Goal: Task Accomplishment & Management: Manage account settings

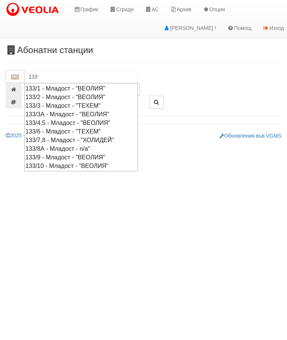
click at [55, 119] on div "133/4,5 - Младост - "ВЕОЛИЯ"" at bounding box center [80, 123] width 111 height 9
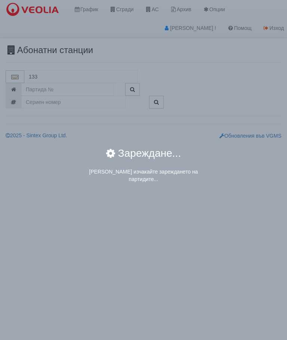
type input "133/4,5 - Младост - "ВЕОЛИЯ""
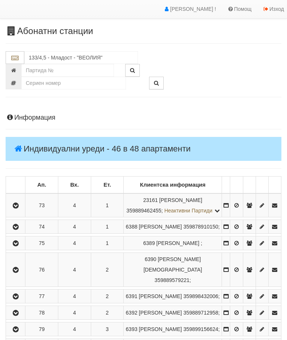
scroll to position [19, 0]
click at [19, 246] on icon "button" at bounding box center [15, 243] width 9 height 5
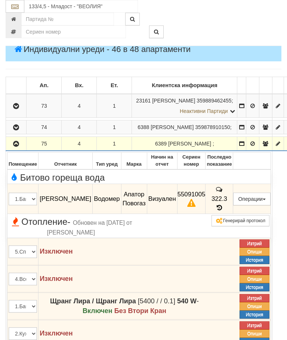
scroll to position [135, 0]
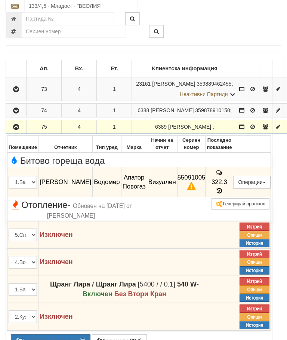
click at [12, 133] on button "button" at bounding box center [16, 127] width 18 height 11
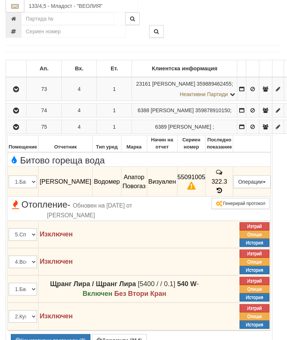
scroll to position [135, 0]
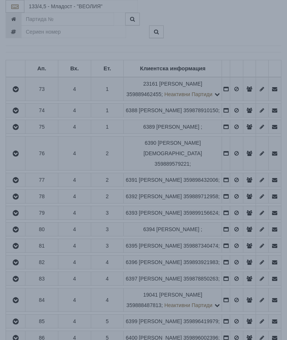
click at [239, 150] on div "Зареждане..." at bounding box center [144, 157] width 310 height 24
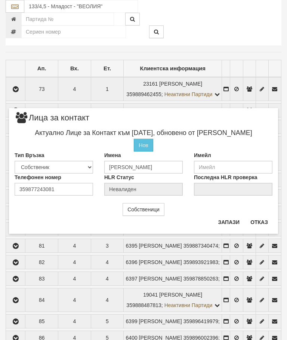
click at [259, 218] on button "Отказ" at bounding box center [259, 222] width 27 height 12
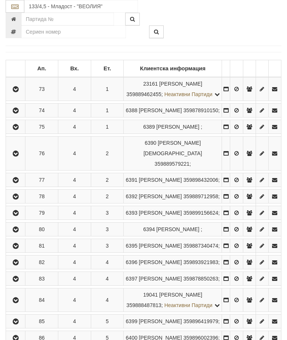
click at [9, 132] on button "button" at bounding box center [15, 126] width 17 height 11
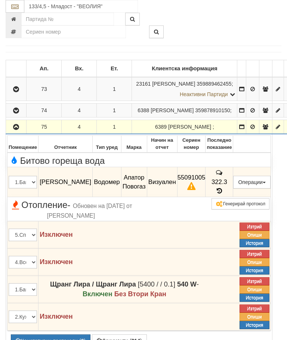
click at [0, 0] on button "Предписание (УПП)" at bounding box center [0, 0] width 0 height 0
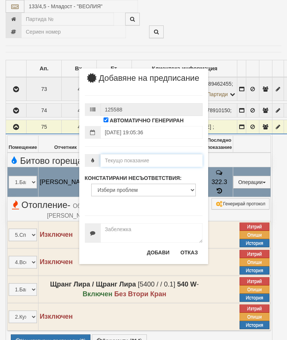
click at [119, 167] on input "number" at bounding box center [152, 160] width 102 height 13
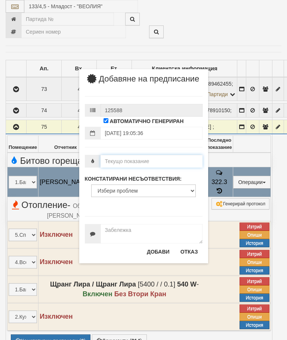
scroll to position [135, 0]
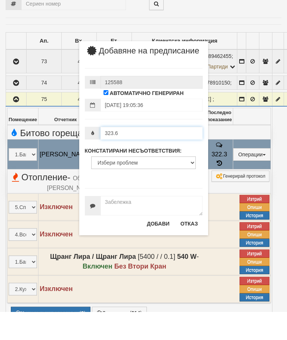
type input "323.6"
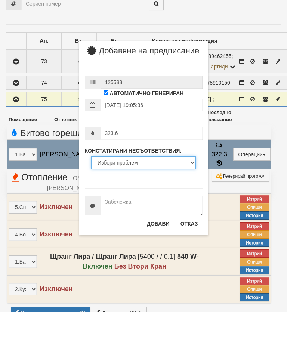
click at [131, 184] on select "Избери проблем Липсва индивидуален водомер; Изтекла валидност на метрологичната…" at bounding box center [143, 190] width 105 height 13
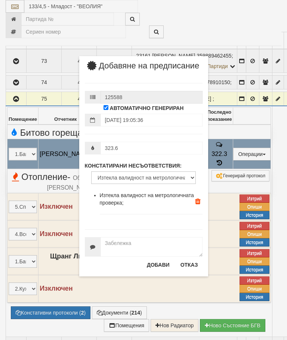
click at [127, 169] on label "КОНСТАТИРАНИ НЕСЪОТВЕТСТВИЯ:" at bounding box center [133, 165] width 97 height 7
click at [127, 171] on select "Избери проблем Липсва индивидуален водомер; Изтекла валидност на метрологичната…" at bounding box center [143, 177] width 105 height 13
select select "BadScrew"
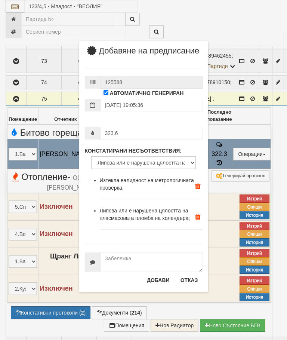
click at [158, 285] on button "Добави" at bounding box center [158, 280] width 32 height 12
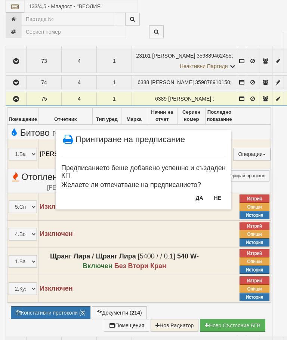
click at [221, 194] on button "Не" at bounding box center [218, 198] width 16 height 12
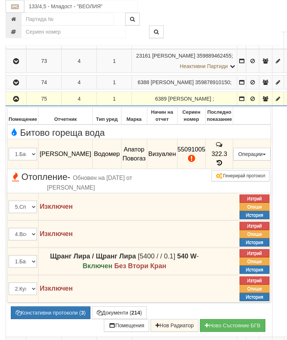
click at [14, 102] on icon "button" at bounding box center [16, 98] width 9 height 5
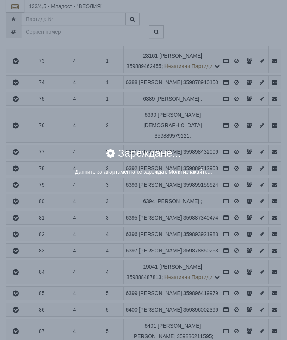
click at [239, 100] on div "× Зареждане... Данните за апартамента се зареждат. Моля изчакайте..." at bounding box center [143, 94] width 280 height 188
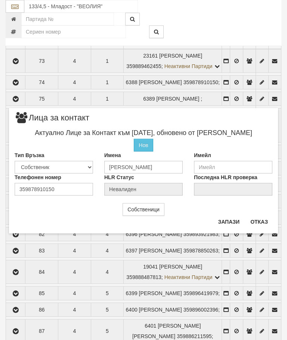
click at [265, 219] on button "Отказ" at bounding box center [259, 222] width 27 height 12
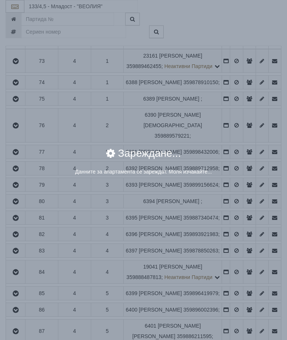
click at [237, 126] on div "× Зареждане... Данните за апартамента се зареждат. Моля изчакайте..." at bounding box center [143, 94] width 280 height 188
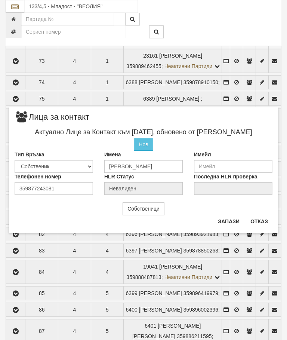
click at [260, 219] on button "Отказ" at bounding box center [259, 221] width 27 height 12
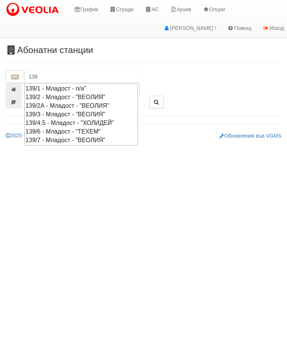
click at [65, 136] on div "139/7 - Младост - "ВЕОЛИЯ"" at bounding box center [80, 140] width 111 height 9
type input "139/7 - Младост - "ВЕОЛИЯ""
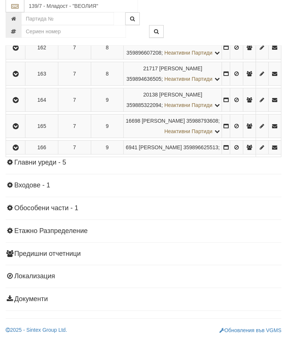
scroll to position [696, 0]
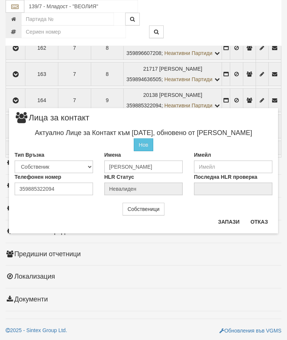
click at [272, 216] on button "Отказ" at bounding box center [259, 222] width 27 height 12
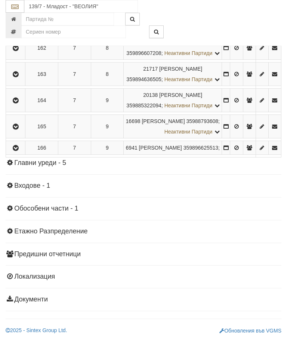
click at [17, 103] on icon "button" at bounding box center [15, 100] width 9 height 5
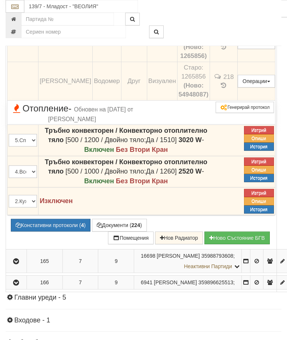
scroll to position [729, 0]
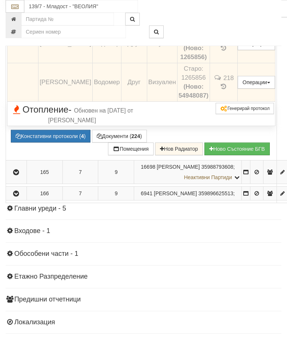
click at [0, 0] on button "Предписание (УПП)" at bounding box center [0, 0] width 0 height 0
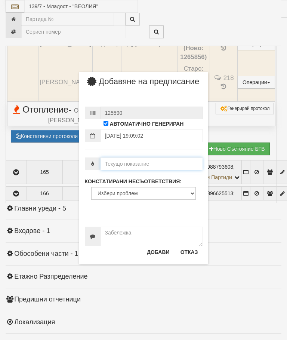
click at [121, 170] on input "number" at bounding box center [152, 163] width 102 height 13
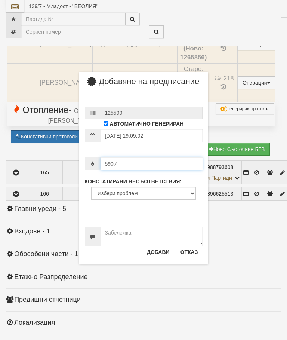
type input "590.4"
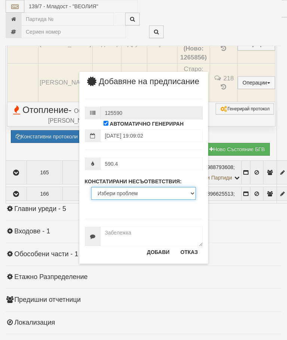
click at [127, 200] on select "Избери проблем Липсва индивидуален водомер; Изтекла валидност на метрологичната…" at bounding box center [143, 193] width 105 height 13
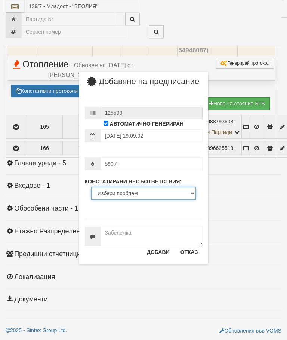
select select "ExpiredMetrologicalYear"
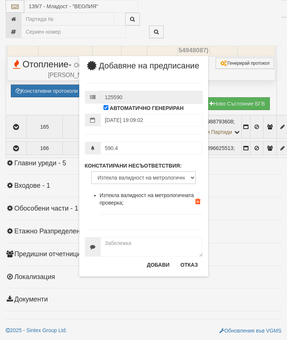
click at [156, 271] on button "Добави" at bounding box center [158, 265] width 32 height 12
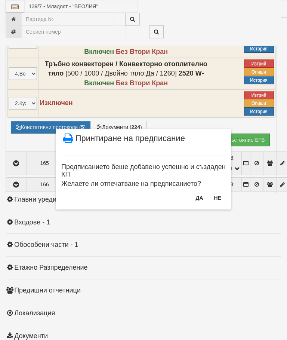
click at [223, 194] on button "Не" at bounding box center [218, 198] width 16 height 12
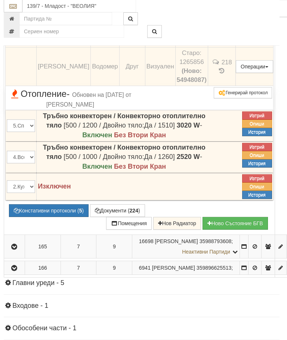
scroll to position [744, 2]
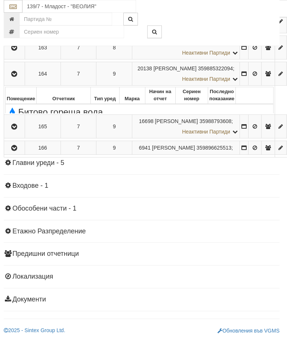
scroll to position [723, 2]
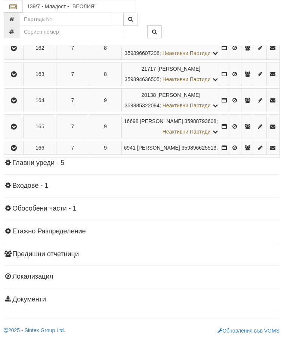
click at [16, 77] on icon "button" at bounding box center [13, 74] width 9 height 5
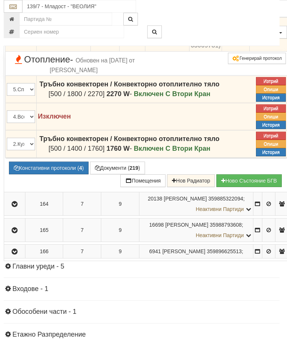
click at [240, 10] on icon at bounding box center [236, 7] width 8 height 6
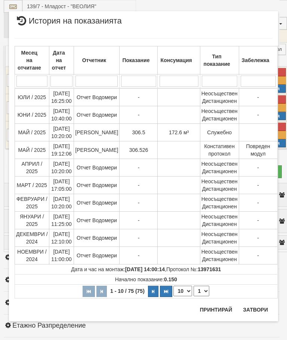
scroll to position [358, 0]
click at [257, 307] on button "Затвори" at bounding box center [256, 310] width 34 height 12
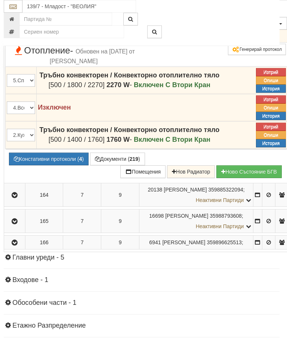
click at [0, 0] on button "Редакция / Протокол" at bounding box center [0, 0] width 0 height 0
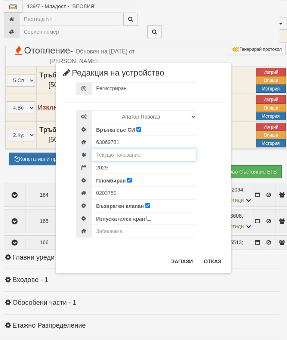
click at [118, 151] on input "text" at bounding box center [144, 154] width 105 height 13
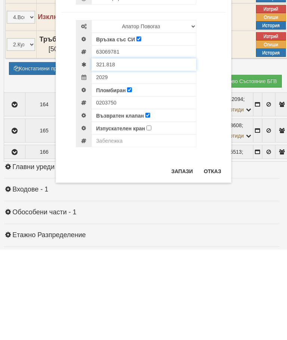
type input "321.818"
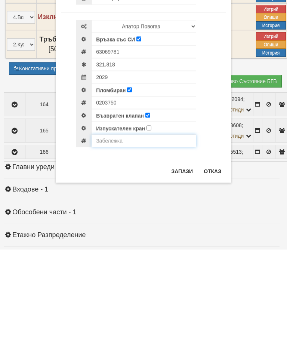
click at [106, 225] on input "text" at bounding box center [144, 231] width 105 height 13
type input "Модула не отчита"
click at [187, 255] on button "Запази" at bounding box center [182, 261] width 31 height 12
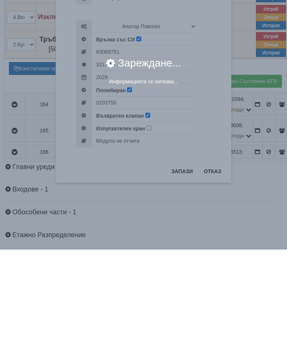
scroll to position [814, 2]
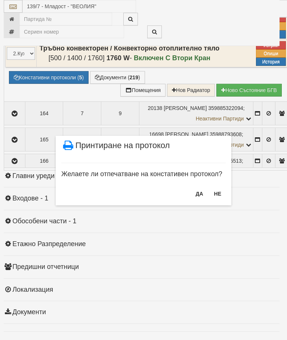
click at [221, 192] on button "НЕ" at bounding box center [218, 194] width 16 height 12
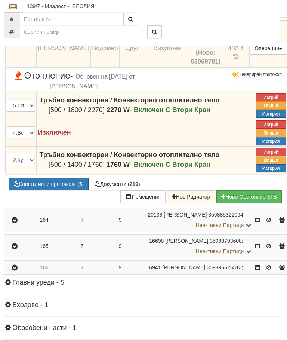
scroll to position [686, 2]
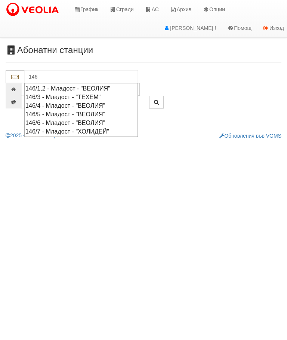
click at [56, 113] on div "146/5 - Младост - "ВЕОЛИЯ"" at bounding box center [80, 114] width 111 height 9
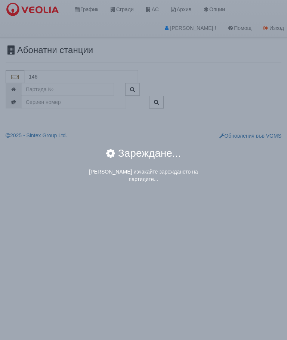
type input "146/5 - Младост - "ВЕОЛИЯ""
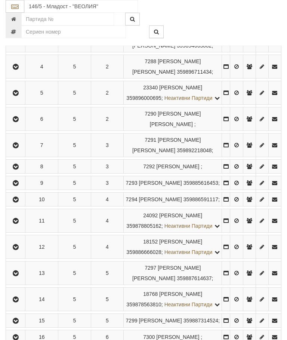
scroll to position [242, 0]
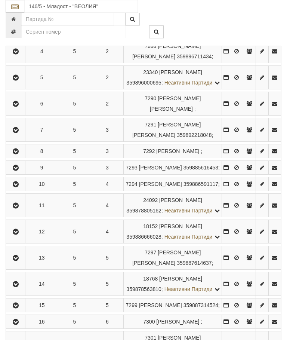
click at [13, 187] on icon "button" at bounding box center [15, 184] width 9 height 5
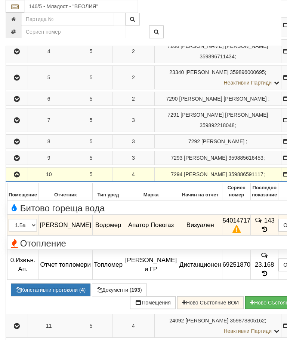
click at [0, 0] on button "Предписание (УПП)" at bounding box center [0, 0] width 0 height 0
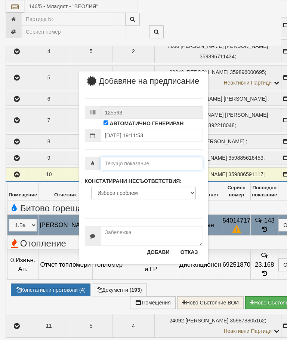
click at [124, 169] on input "number" at bounding box center [152, 163] width 102 height 13
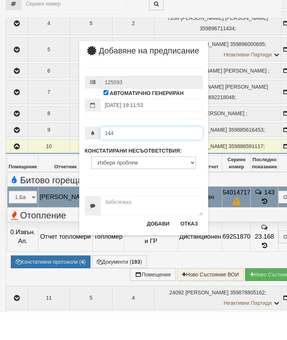
type input "144"
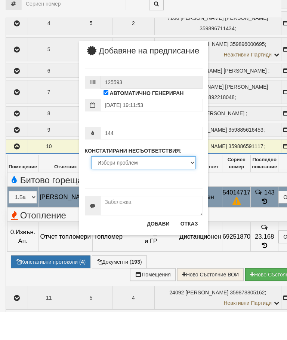
click at [125, 184] on select "Избери проблем Липсва индивидуален водомер; Изтекла валидност на метрологичната…" at bounding box center [143, 190] width 105 height 13
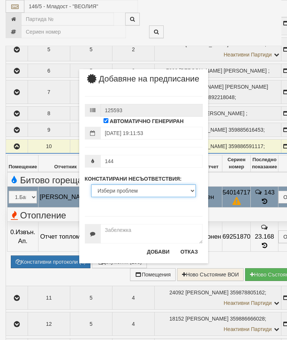
select select "ExpiredMetrologicalYear"
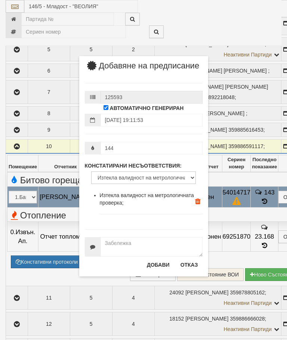
click at [157, 267] on button "Добави" at bounding box center [158, 265] width 32 height 12
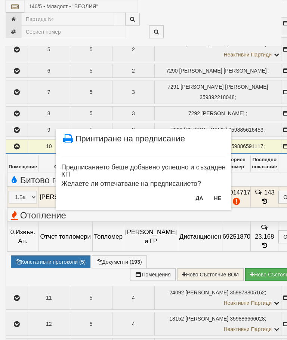
click at [222, 194] on button "Не" at bounding box center [218, 198] width 16 height 12
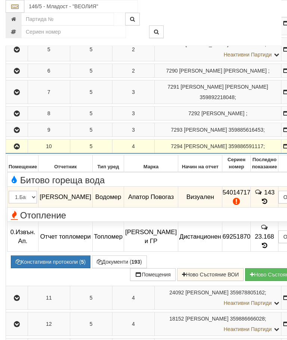
click at [14, 149] on icon "button" at bounding box center [16, 146] width 9 height 5
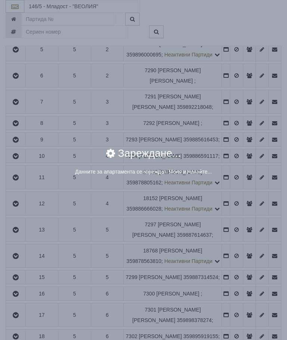
click at [237, 211] on div "× Зареждане... Данните за апартамента се зареждат. Моля изчакайте..." at bounding box center [143, 170] width 287 height 340
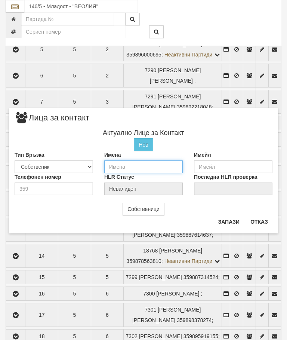
click at [124, 169] on input "text" at bounding box center [143, 166] width 79 height 13
type input "[PERSON_NAME]"
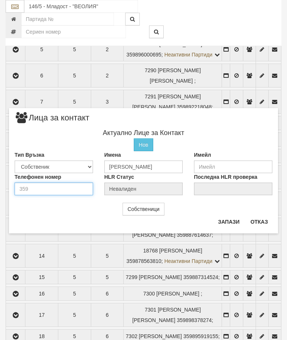
click at [40, 187] on input "number" at bounding box center [54, 188] width 79 height 13
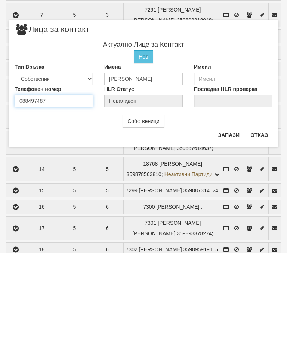
type input "0884974872"
click at [226, 216] on button "Запази" at bounding box center [228, 222] width 31 height 12
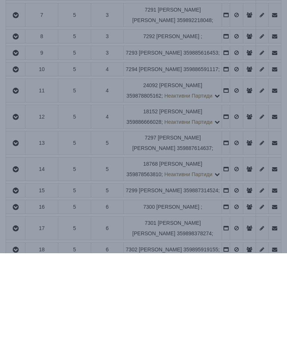
scroll to position [357, 0]
